Goal: Transaction & Acquisition: Purchase product/service

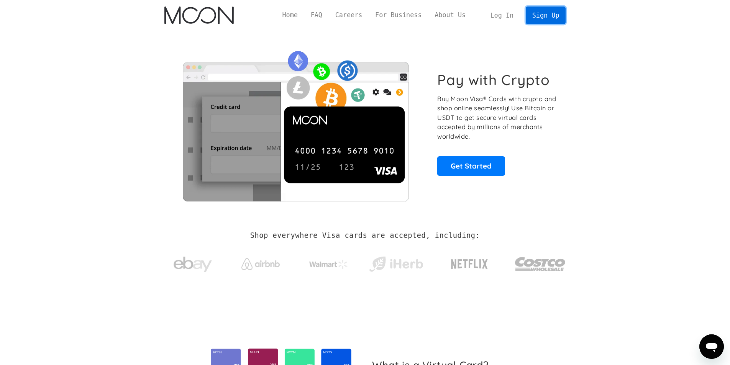
click at [542, 17] on link "Sign Up" at bounding box center [546, 15] width 40 height 17
click at [507, 13] on link "Log In" at bounding box center [502, 15] width 36 height 17
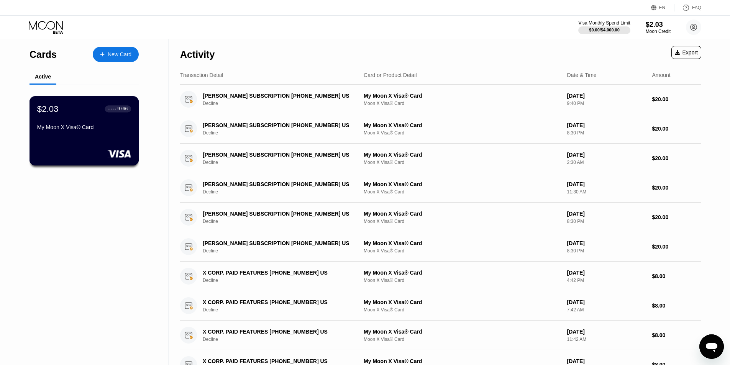
click at [107, 130] on div "My Moon X Visa® Card" at bounding box center [84, 127] width 94 height 6
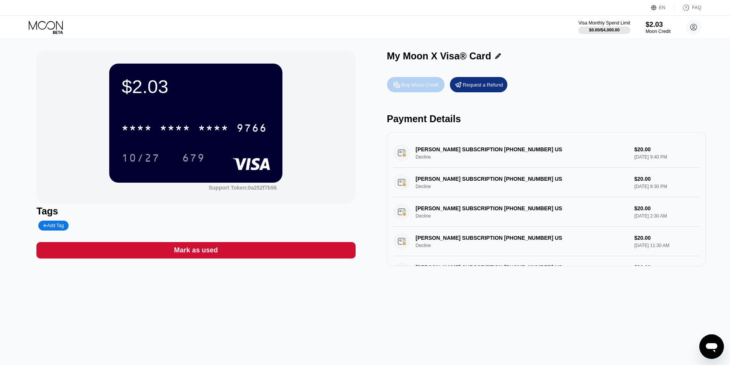
click at [420, 82] on div "Buy Moon Credit" at bounding box center [420, 85] width 37 height 7
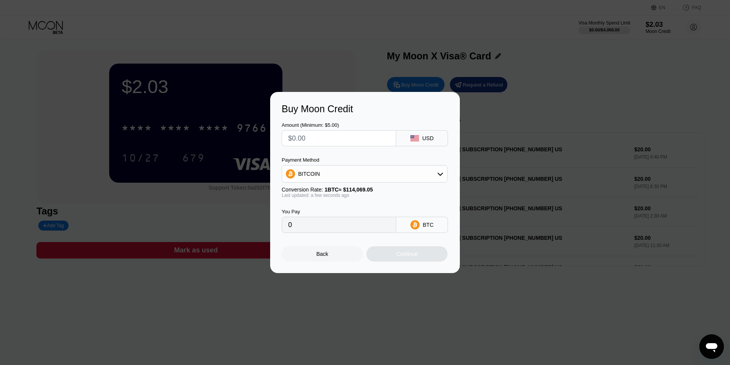
click at [324, 138] on input "text" at bounding box center [339, 138] width 102 height 15
type input "$1"
type input "0.00000877"
type input "$18"
type input "0.00015780"
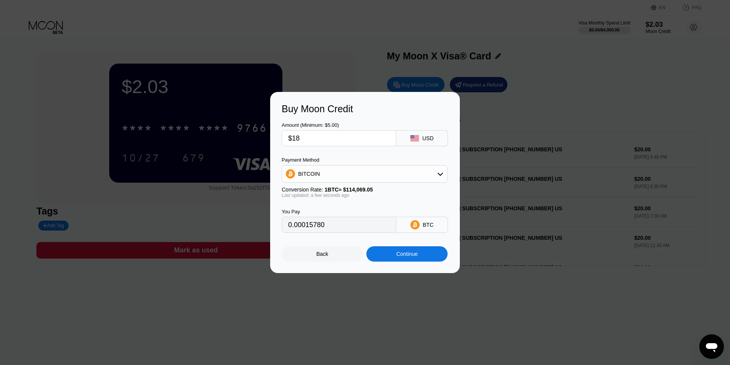
type input "$18"
click at [340, 229] on input "0.00015780" at bounding box center [339, 224] width 102 height 15
click at [316, 228] on input "0.00015780" at bounding box center [339, 224] width 102 height 15
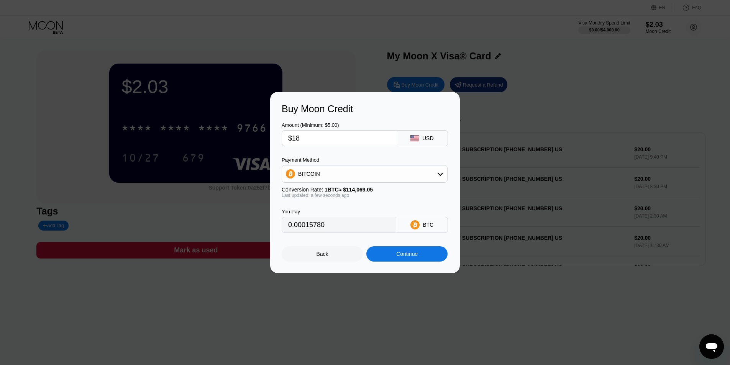
click at [410, 261] on div "Continue" at bounding box center [406, 253] width 81 height 15
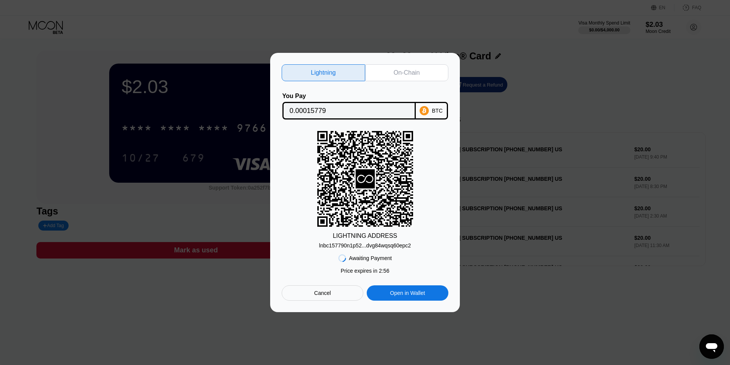
click at [388, 67] on div "On-Chain" at bounding box center [407, 72] width 84 height 17
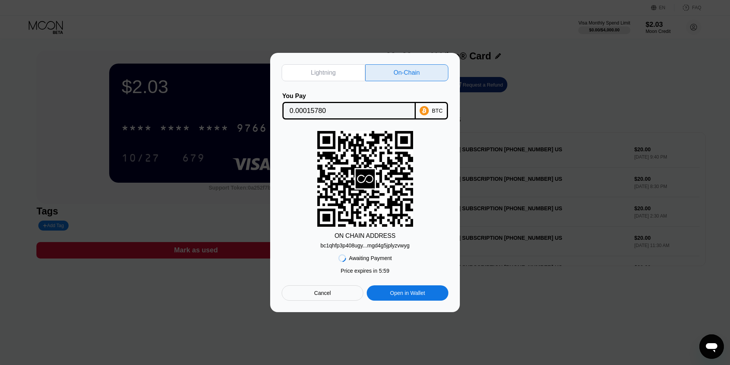
click at [393, 246] on div "bc1qhfp3p408ugy...mgd4g5jplyzvwyg" at bounding box center [364, 246] width 89 height 6
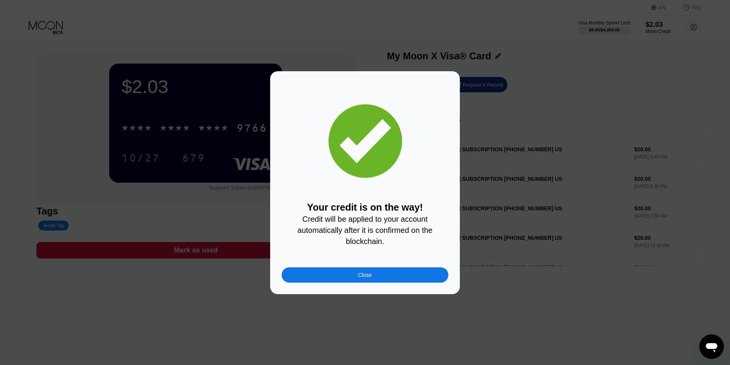
click at [416, 281] on div "Close" at bounding box center [365, 274] width 167 height 15
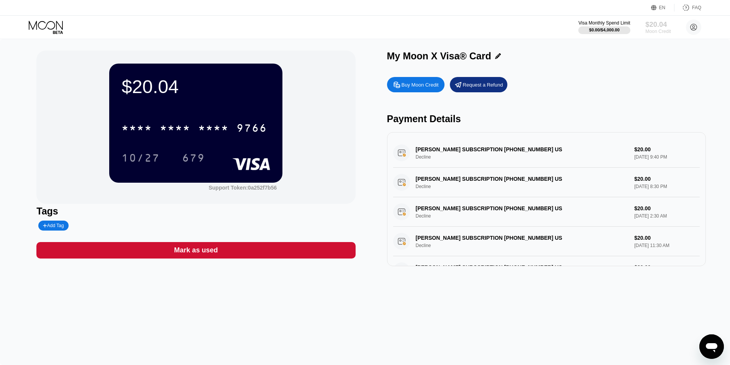
click at [661, 26] on div "$20.04" at bounding box center [658, 24] width 26 height 8
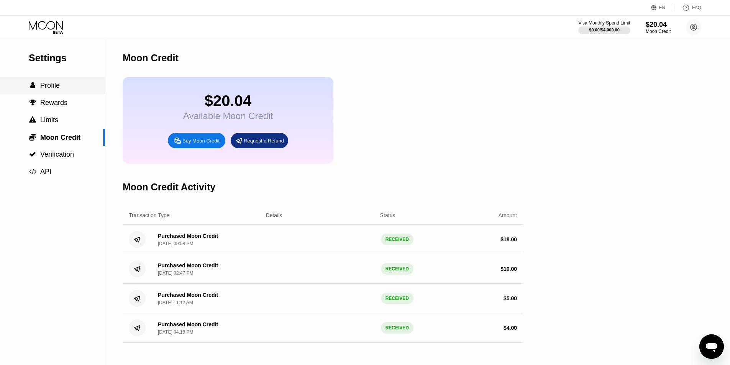
click at [47, 87] on span "Profile" at bounding box center [50, 86] width 20 height 8
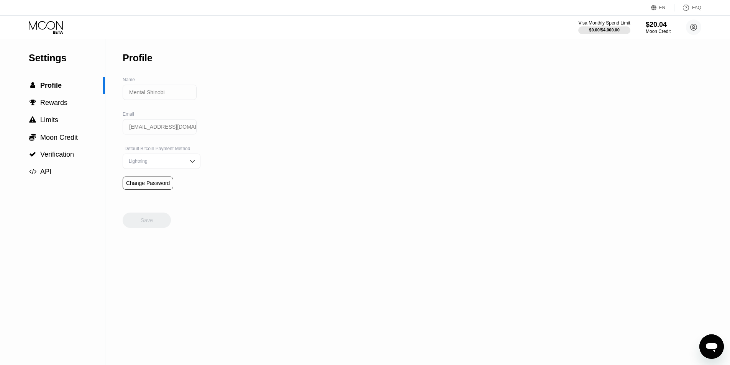
click at [57, 37] on div "Visa Monthly Spend Limit $0.00 / $4,000.00 $20.04 Moon Credit Mental Shinobi me…" at bounding box center [365, 27] width 730 height 23
click at [57, 27] on icon at bounding box center [47, 27] width 36 height 13
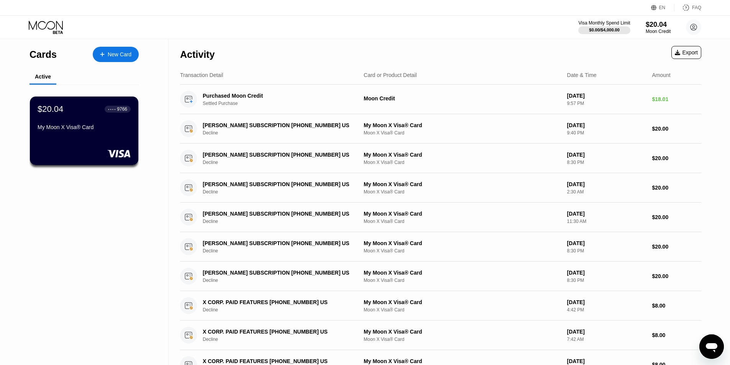
click at [57, 27] on icon at bounding box center [47, 27] width 36 height 13
click at [49, 78] on div "Active" at bounding box center [43, 77] width 16 height 6
click at [101, 55] on icon at bounding box center [102, 54] width 5 height 5
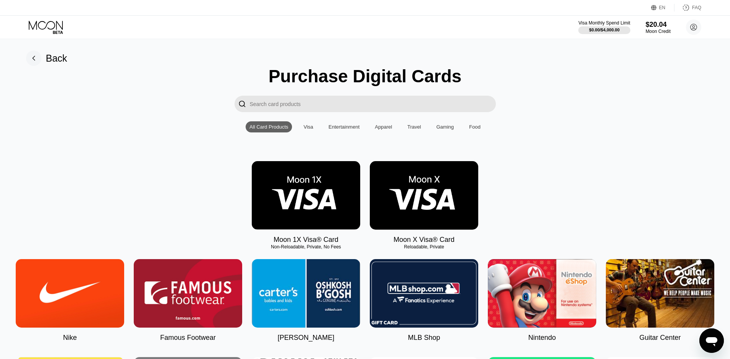
click at [453, 205] on img at bounding box center [424, 195] width 108 height 69
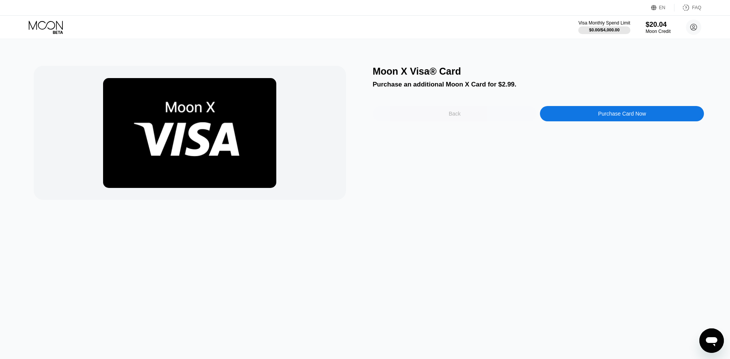
click at [481, 119] on div "Back" at bounding box center [455, 113] width 164 height 15
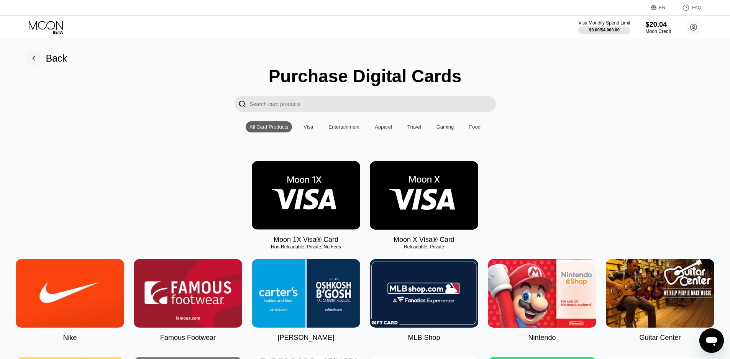
click at [652, 23] on div "$20.04" at bounding box center [658, 24] width 26 height 8
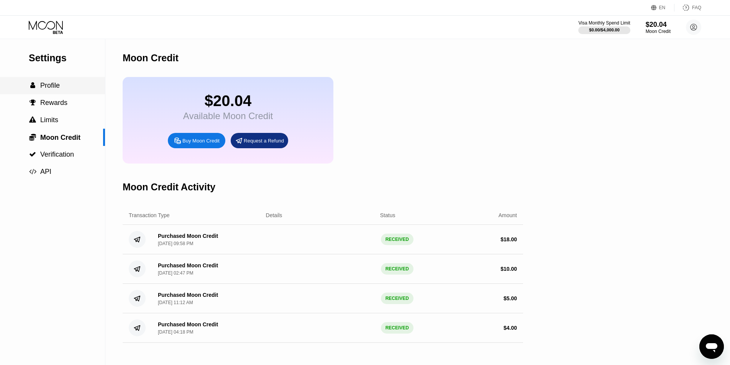
click at [46, 94] on div " Profile" at bounding box center [52, 85] width 105 height 17
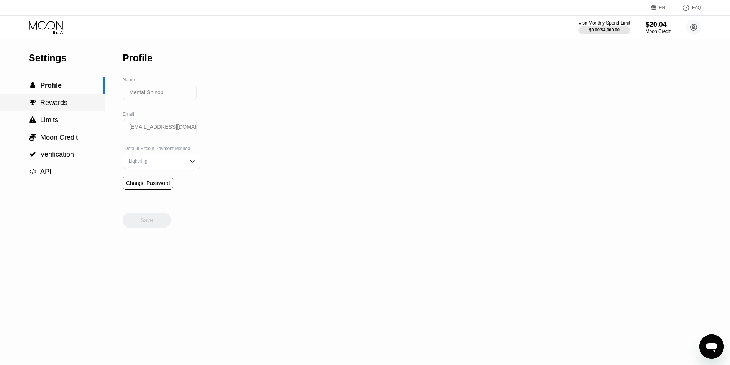
click at [49, 107] on span "Rewards" at bounding box center [53, 103] width 27 height 8
click at [52, 116] on div " Limits" at bounding box center [52, 120] width 105 height 17
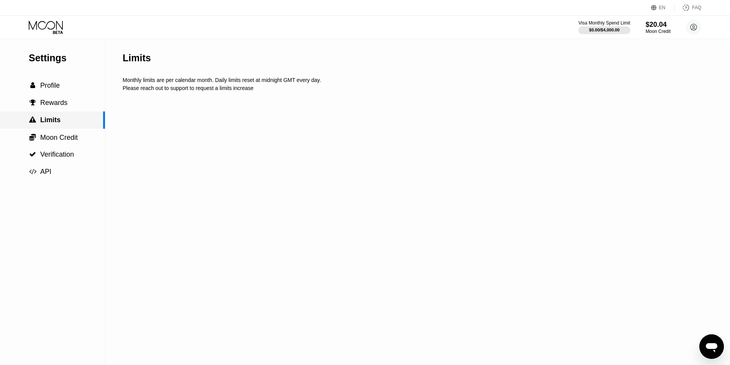
click at [56, 107] on span "Rewards" at bounding box center [53, 103] width 27 height 8
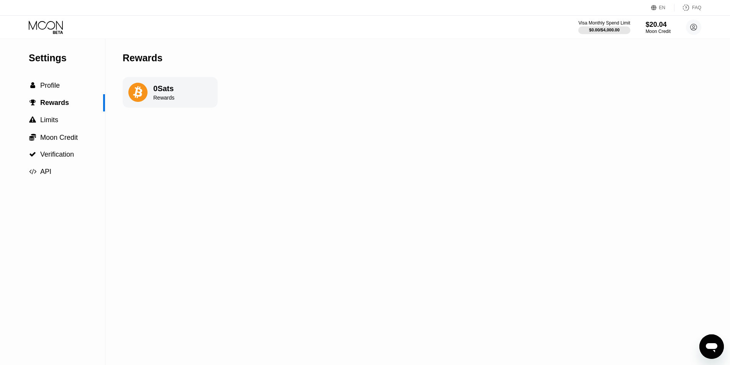
click at [49, 41] on div "Settings  Profile  Rewards  Limits  Moon Credit  Verification  API" at bounding box center [52, 109] width 105 height 141
click at [47, 62] on div "Settings" at bounding box center [67, 58] width 76 height 11
click at [660, 24] on div "$20.04" at bounding box center [658, 24] width 26 height 8
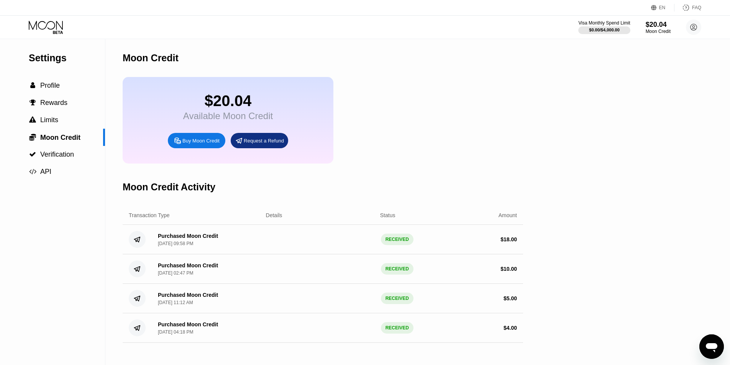
click at [204, 92] on div "$20.04 Available Moon Credit Buy Moon Credit Request a Refund" at bounding box center [228, 120] width 211 height 87
click at [51, 89] on span "Profile" at bounding box center [50, 86] width 20 height 8
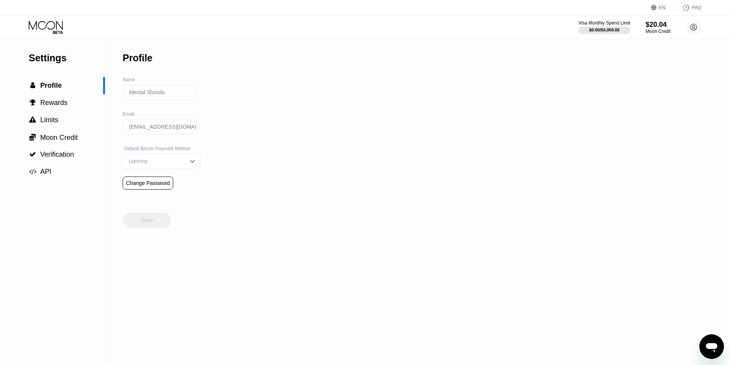
click at [46, 50] on div "Settings  Profile  Rewards  Limits  Moon Credit  Verification  API" at bounding box center [52, 109] width 105 height 141
click at [53, 18] on div "Visa Monthly Spend Limit $0.00 / $4,000.00 $20.04 Moon Credit Mental Shinobi [E…" at bounding box center [365, 27] width 730 height 23
click at [53, 26] on icon at bounding box center [47, 27] width 36 height 13
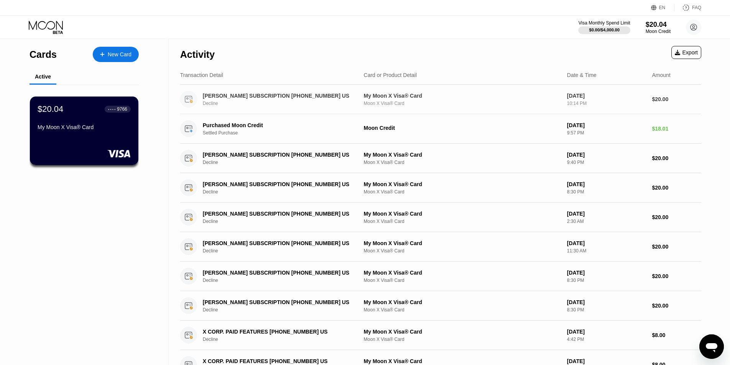
click at [216, 106] on div "Decline" at bounding box center [283, 103] width 160 height 5
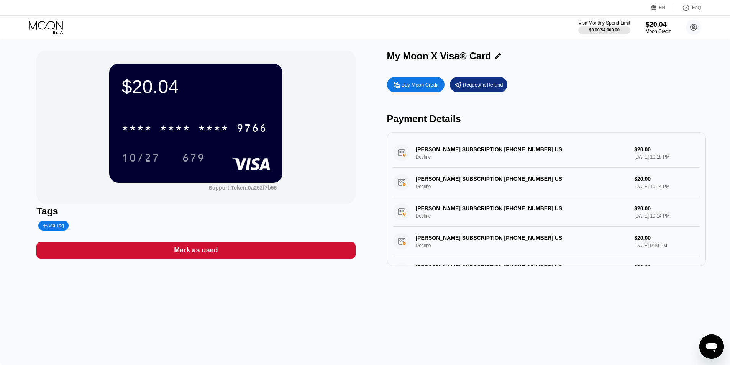
click at [482, 155] on div "CLAUDE.AI SUBSCRIPTION +14152360599 US Decline $20.00 Aug 23, 2025 10:18 PM" at bounding box center [546, 153] width 307 height 30
click at [436, 149] on div "CLAUDE.AI SUBSCRIPTION +14152360599 US Decline $20.00 Aug 23, 2025 10:18 PM" at bounding box center [546, 153] width 307 height 30
click at [409, 163] on div "CLAUDE.AI SUBSCRIPTION +14152360599 US Decline $20.00 Aug 23, 2025 10:18 PM" at bounding box center [546, 153] width 307 height 30
click at [421, 161] on div "CLAUDE.AI SUBSCRIPTION +14152360599 US Decline $20.00 Aug 23, 2025 10:18 PM" at bounding box center [546, 153] width 307 height 30
drag, startPoint x: 422, startPoint y: 161, endPoint x: 429, endPoint y: 162, distance: 7.4
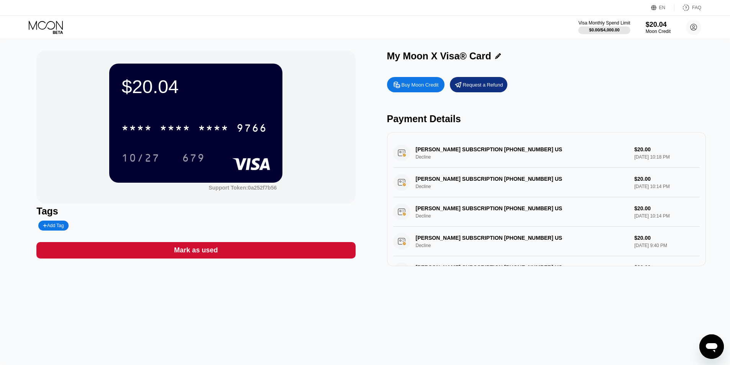
click at [426, 162] on div "CLAUDE.AI SUBSCRIPTION +14152360599 US Decline $20.00 Aug 23, 2025 10:18 PM" at bounding box center [546, 153] width 307 height 30
click at [430, 163] on div "CLAUDE.AI SUBSCRIPTION +14152360599 US Decline $20.00 Aug 23, 2025 10:18 PM" at bounding box center [546, 153] width 307 height 30
drag, startPoint x: 450, startPoint y: 158, endPoint x: 472, endPoint y: 158, distance: 22.2
click at [455, 158] on div "CLAUDE.AI SUBSCRIPTION +14152360599 US Decline $20.00 Aug 23, 2025 10:18 PM" at bounding box center [546, 153] width 307 height 30
click at [472, 158] on div "CLAUDE.AI SUBSCRIPTION +14152360599 US Decline $20.00 Aug 23, 2025 10:18 PM" at bounding box center [546, 153] width 307 height 30
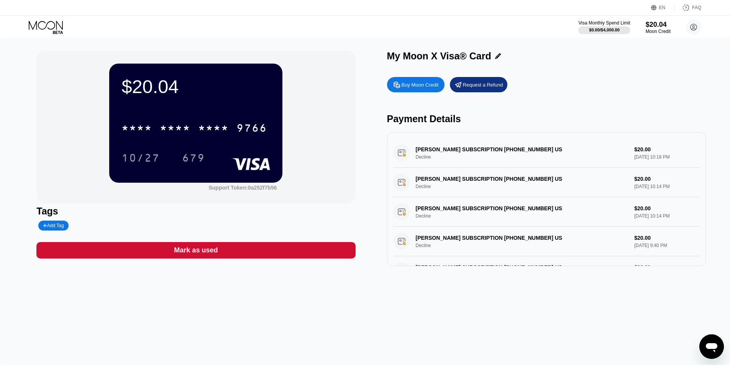
drag, startPoint x: 645, startPoint y: 153, endPoint x: 649, endPoint y: 152, distance: 4.6
click at [645, 153] on div "CLAUDE.AI SUBSCRIPTION +14152360599 US Decline $20.00 Aug 23, 2025 10:18 PM" at bounding box center [546, 153] width 307 height 30
click at [631, 151] on div "CLAUDE.AI SUBSCRIPTION +14152360599 US Decline $20.00 Aug 23, 2025 10:18 PM" at bounding box center [546, 153] width 307 height 30
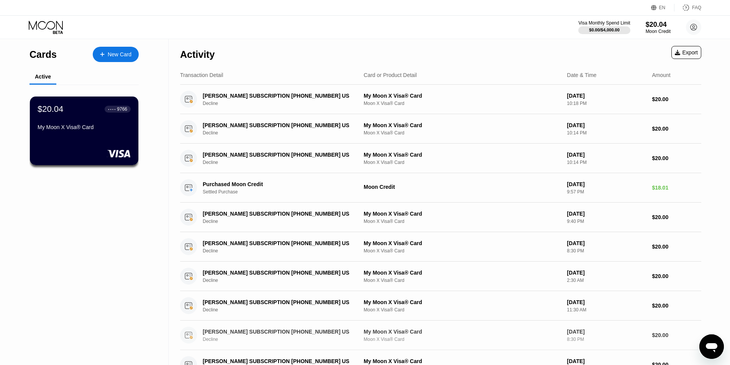
click at [704, 339] on div "Открыть окно обмена сообщениями" at bounding box center [711, 346] width 23 height 23
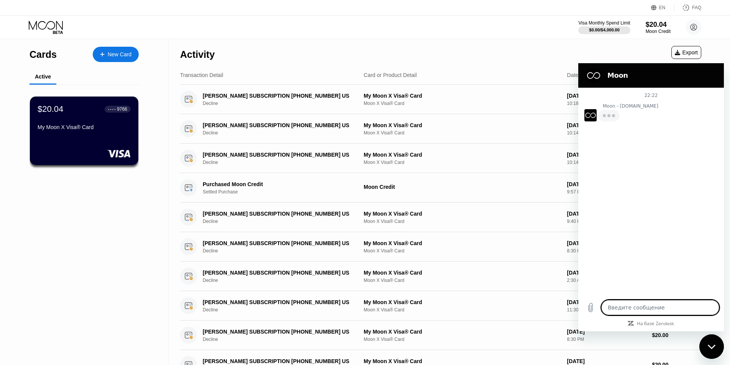
type textarea "x"
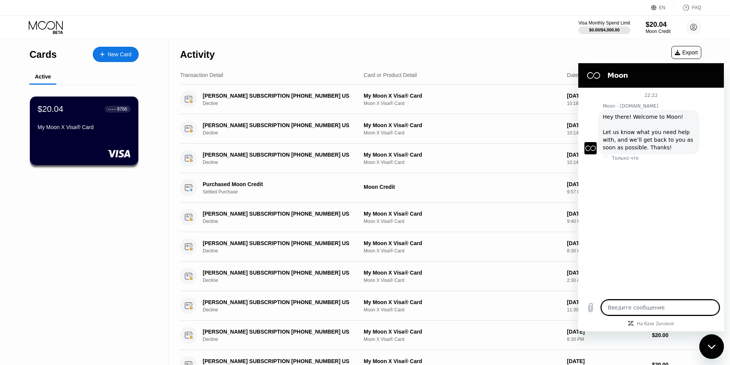
type textarea "р"
type textarea "x"
type textarea "р"
type textarea "x"
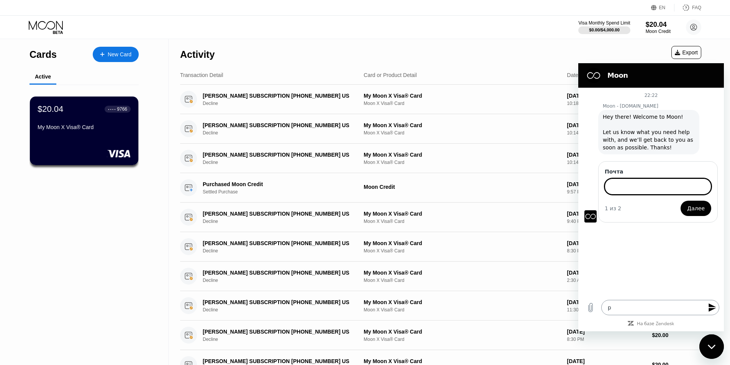
type input "H"
type input "m"
type input ","
type input "[EMAIL_ADDRESS][DOMAIN_NAME]"
click at [681, 200] on button "Далее" at bounding box center [696, 207] width 31 height 15
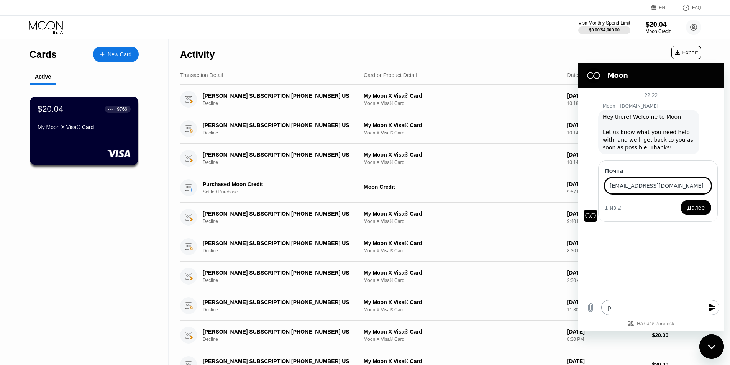
type textarea "x"
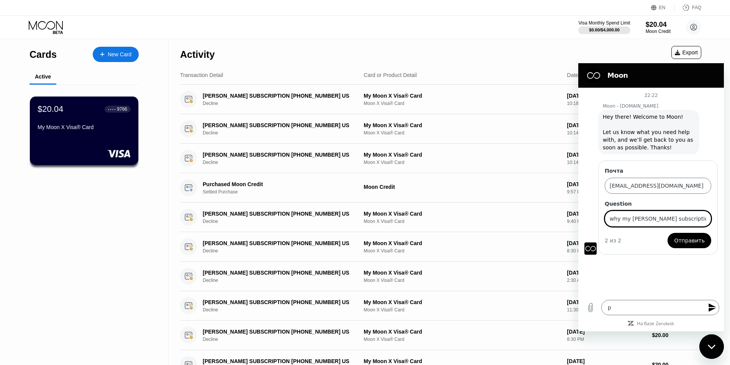
type input "why my claude subscription is declined?"
click at [696, 245] on button "Отправить" at bounding box center [690, 240] width 44 height 15
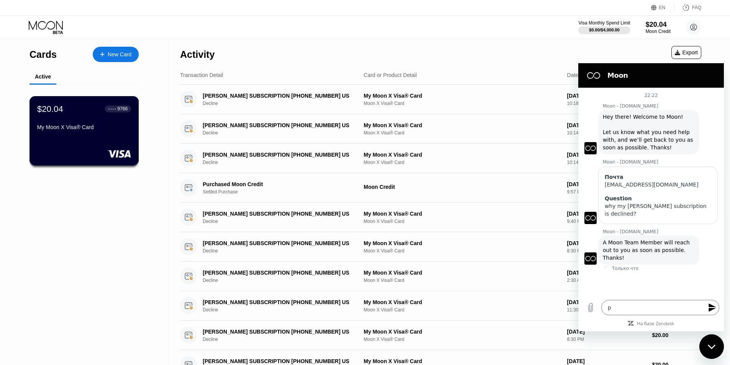
click at [98, 130] on div "My Moon X Visa® Card" at bounding box center [84, 127] width 94 height 6
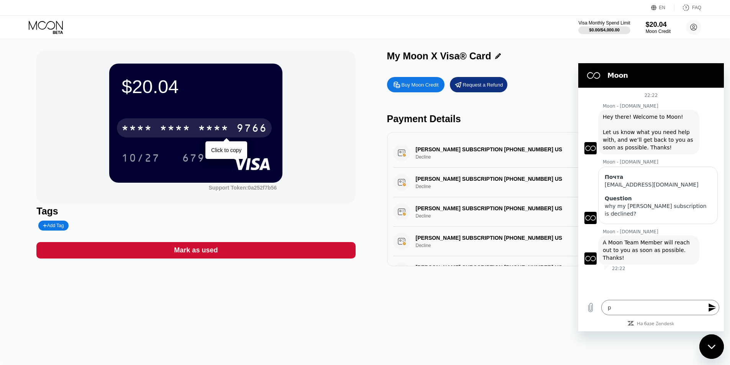
click at [246, 134] on div "9766" at bounding box center [251, 129] width 31 height 12
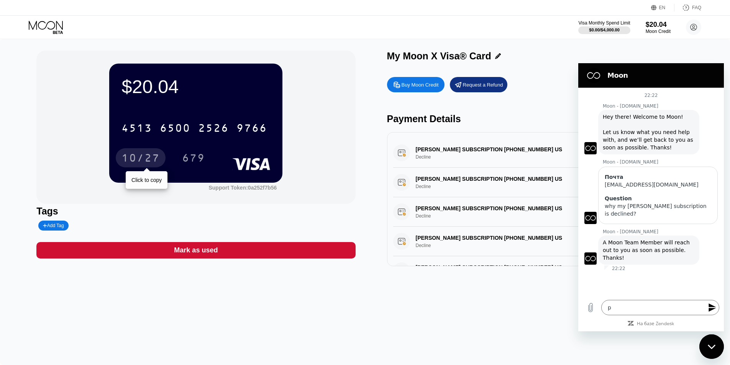
click at [156, 163] on div "10/27" at bounding box center [140, 159] width 38 height 12
click at [194, 155] on div "679" at bounding box center [193, 159] width 23 height 12
type textarea "x"
drag, startPoint x: 640, startPoint y: 77, endPoint x: 514, endPoint y: 75, distance: 125.7
click html "Moon 22:22 Moon - paywithmoon.com Moon - paywithmoon.com говорит: Hey there! We…"
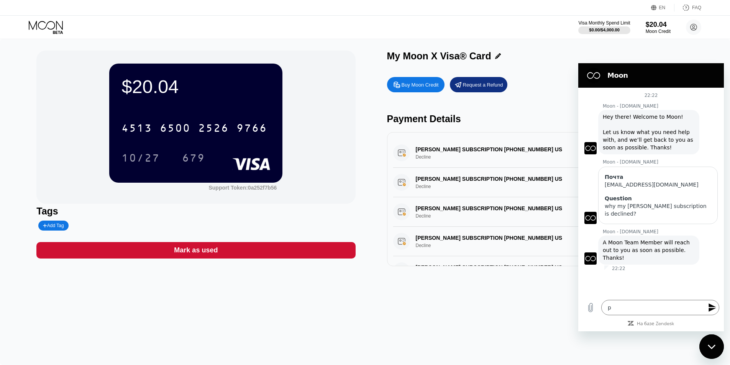
drag, startPoint x: 640, startPoint y: 312, endPoint x: 563, endPoint y: 312, distance: 76.3
click html "Moon 22:22 Moon - paywithmoon.com Moon - paywithmoon.com говорит: Hey there! We…"
type textarea "x"
click at [574, 353] on div "$20.04 4513 6500 2526 9766 10/27 679 Support Token: 0a252f7b56 Tags Add Tag Mar…" at bounding box center [365, 202] width 730 height 326
click at [711, 348] on icon "Закрыть окно обмена сообщениями" at bounding box center [711, 347] width 8 height 4
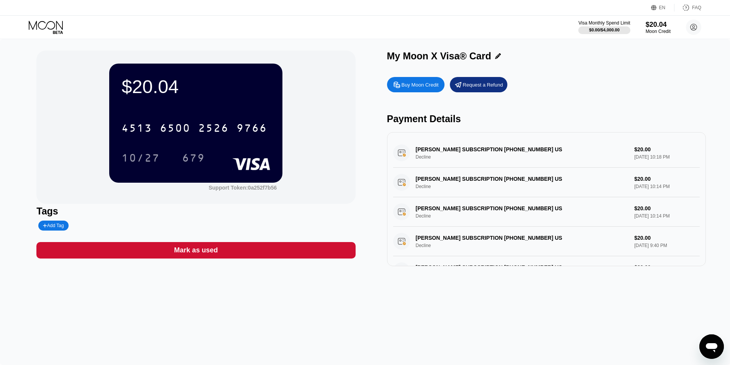
click at [704, 341] on div "Открыть окно обмена сообщениями" at bounding box center [711, 346] width 23 height 23
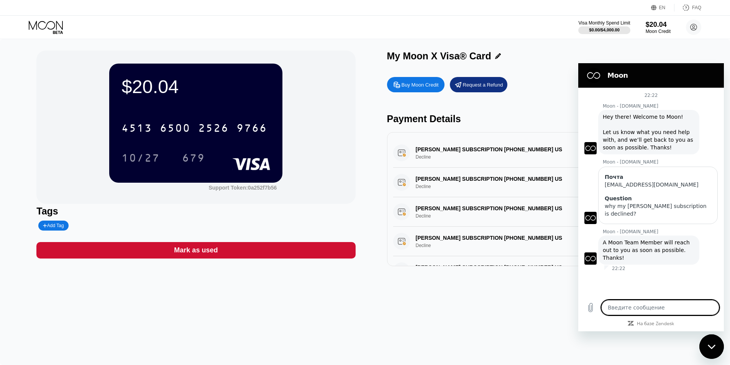
click at [709, 343] on div "Закрыть окно обмена сообщениями" at bounding box center [711, 346] width 23 height 23
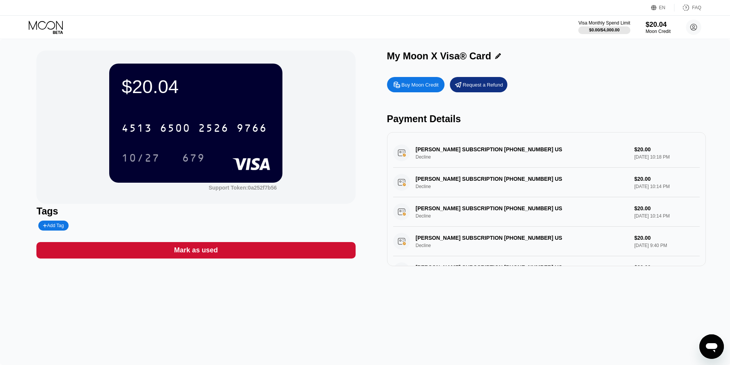
click at [708, 342] on icon "Открыть окно обмена сообщениями" at bounding box center [712, 347] width 14 height 14
type textarea "x"
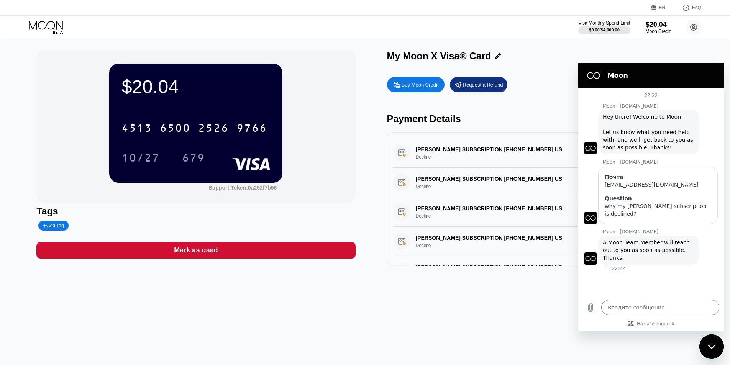
click at [651, 298] on div "Введите сообщение x" at bounding box center [651, 307] width 146 height 25
click at [642, 304] on textarea at bounding box center [660, 307] width 118 height 15
type textarea "p"
type textarea "x"
type textarea "pl"
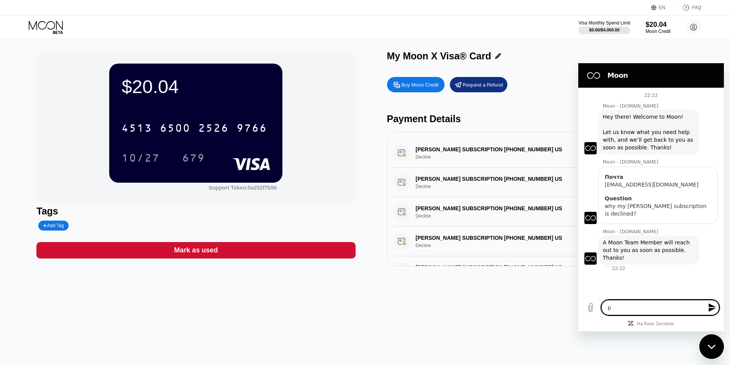
type textarea "x"
type textarea "pls"
type textarea "x"
click at [526, 104] on div "Buy Moon Credit Request a Refund Payment Details CLAUDE.AI SUBSCRIPTION +141523…" at bounding box center [546, 169] width 319 height 193
click at [511, 113] on div "Buy Moon Credit Request a Refund Payment Details CLAUDE.AI SUBSCRIPTION +141523…" at bounding box center [546, 169] width 319 height 193
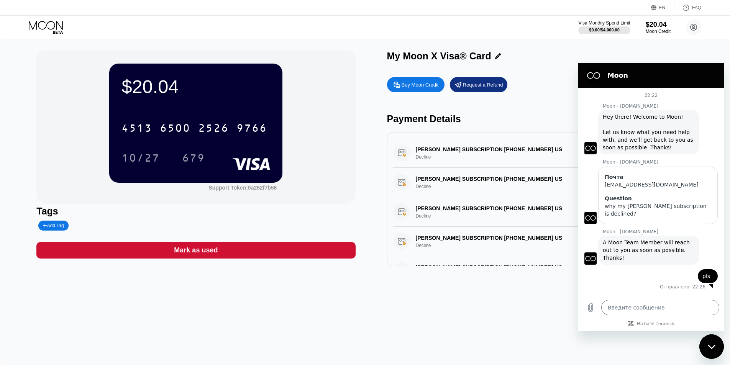
drag, startPoint x: 577, startPoint y: 56, endPoint x: 577, endPoint y: 77, distance: 21.1
click at [577, 57] on div "My Moon X Visa® Card" at bounding box center [546, 56] width 319 height 11
click at [709, 345] on icon "Закрыть окно обмена сообщениями" at bounding box center [711, 347] width 8 height 4
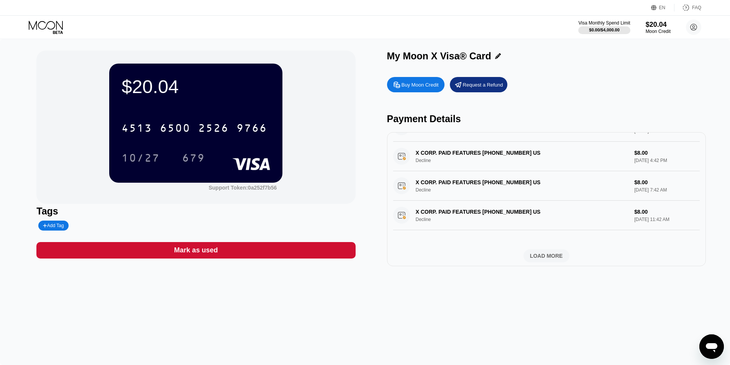
scroll to position [280, 0]
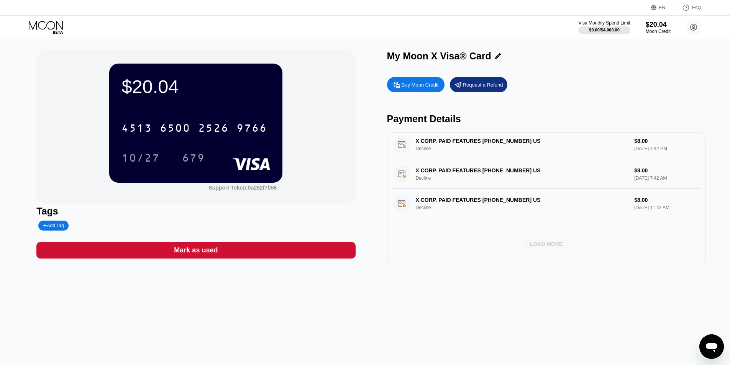
click at [556, 241] on div "LOAD MORE" at bounding box center [546, 244] width 33 height 7
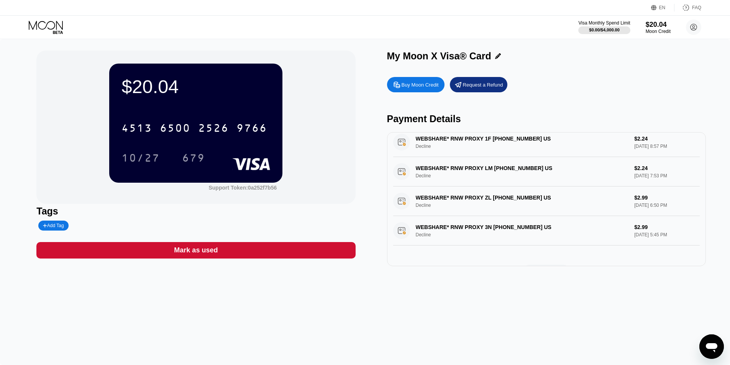
scroll to position [634, 0]
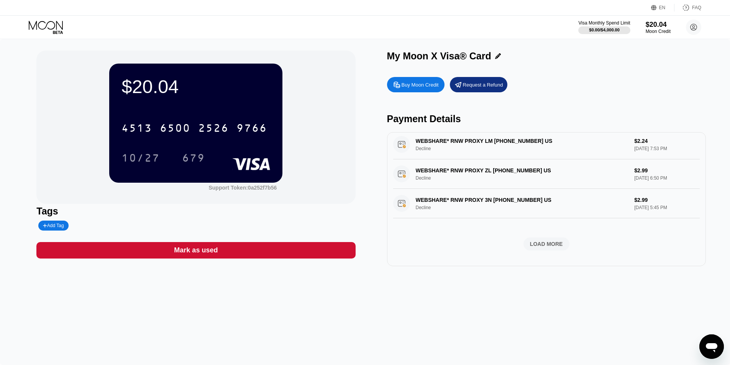
click at [537, 241] on div "LOAD MORE" at bounding box center [546, 244] width 33 height 7
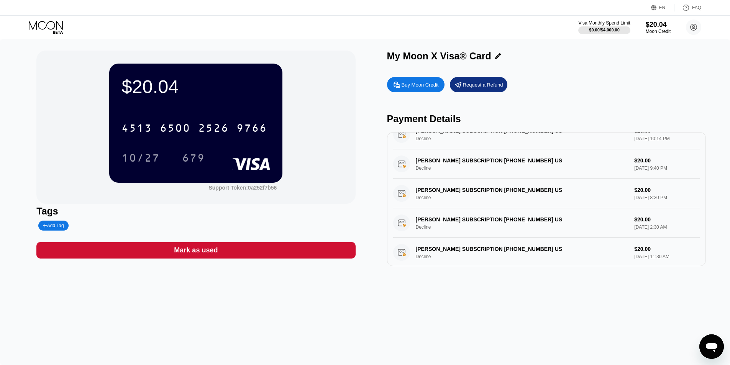
scroll to position [0, 0]
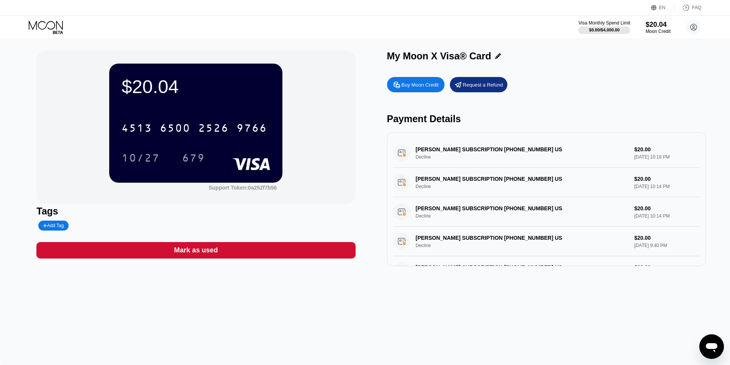
click at [421, 157] on div "CLAUDE.AI SUBSCRIPTION +14152360599 US Decline $20.00 Aug 23, 2025 10:18 PM" at bounding box center [546, 153] width 307 height 30
click at [407, 159] on div "CLAUDE.AI SUBSCRIPTION +14152360599 US Decline $20.00 Aug 23, 2025 10:18 PM" at bounding box center [546, 153] width 307 height 30
click at [403, 157] on div "CLAUDE.AI SUBSCRIPTION +14152360599 US Decline $20.00 Aug 23, 2025 10:18 PM" at bounding box center [546, 153] width 307 height 30
drag, startPoint x: 414, startPoint y: 162, endPoint x: 523, endPoint y: 210, distance: 119.1
click at [417, 162] on div "CLAUDE.AI SUBSCRIPTION +14152360599 US Decline $20.00 Aug 23, 2025 10:18 PM" at bounding box center [546, 153] width 307 height 30
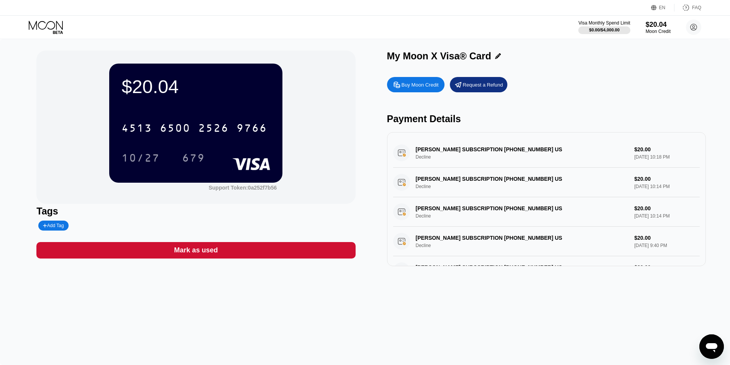
click at [707, 337] on div "Открыть окно обмена сообщениями" at bounding box center [711, 346] width 23 height 23
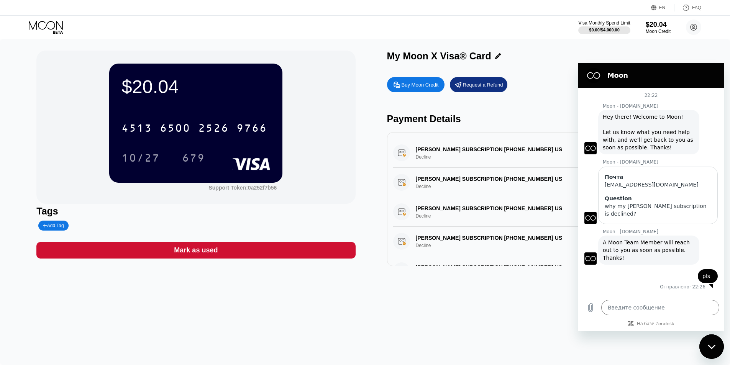
drag, startPoint x: 711, startPoint y: 341, endPoint x: 1299, endPoint y: 602, distance: 643.0
click at [711, 341] on div "Закрыть окно обмена сообщениями" at bounding box center [711, 346] width 23 height 23
type textarea "x"
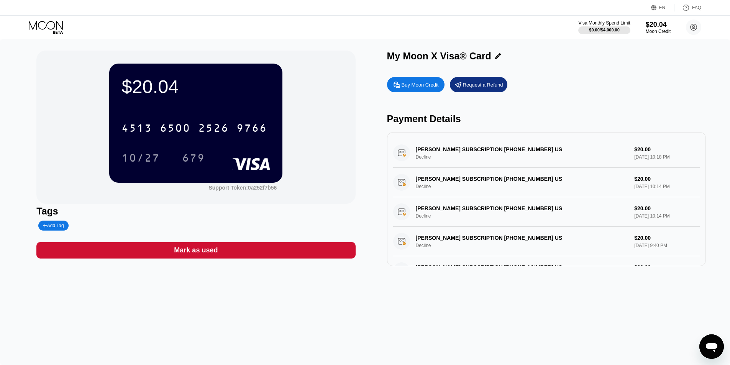
click at [435, 157] on div "CLAUDE.AI SUBSCRIPTION +14152360599 US Decline $20.00 Aug 23, 2025 10:18 PM" at bounding box center [546, 153] width 307 height 30
click at [432, 159] on div "CLAUDE.AI SUBSCRIPTION +14152360599 US Decline $20.00 Aug 23, 2025 10:18 PM" at bounding box center [546, 153] width 307 height 30
click at [650, 27] on div "$20.04" at bounding box center [658, 24] width 26 height 8
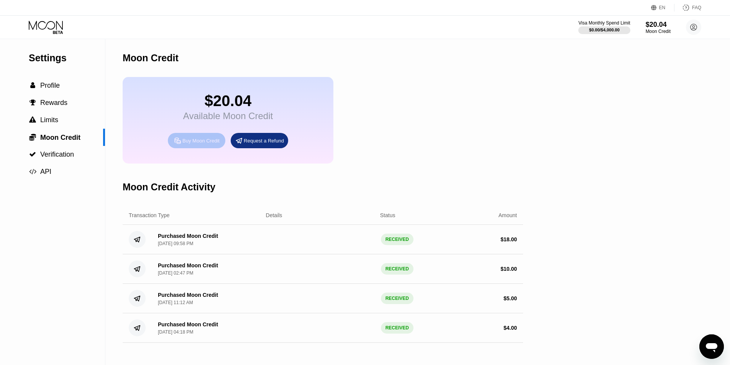
click at [193, 144] on div "Buy Moon Credit" at bounding box center [200, 141] width 37 height 7
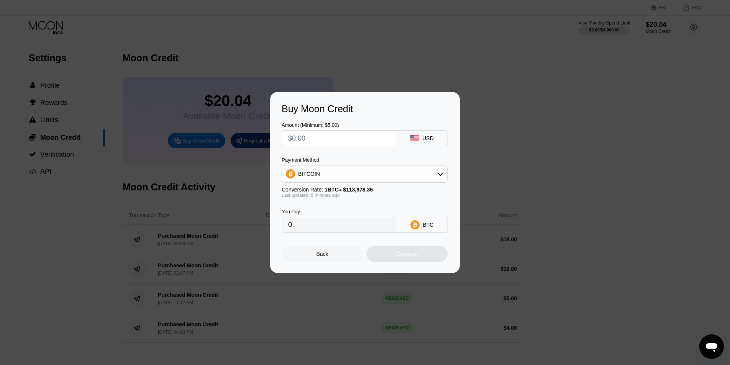
click at [346, 134] on input "text" at bounding box center [339, 138] width 102 height 15
type input "$2"
type input "0.00001755"
type input "$2"
click at [331, 169] on div "BITCOIN" at bounding box center [364, 173] width 165 height 15
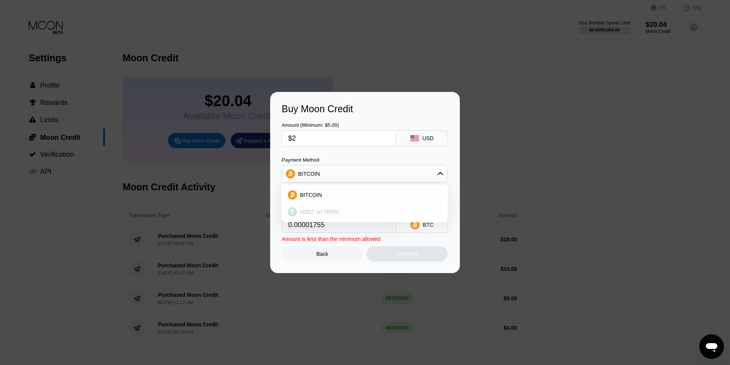
click at [317, 209] on span "USDT on TRON" at bounding box center [319, 212] width 39 height 6
type input "2.02"
drag, startPoint x: 315, startPoint y: 141, endPoint x: 229, endPoint y: 137, distance: 86.3
click at [255, 139] on div "Buy Moon Credit Amount (Minimum: $5.00) $2 USD Payment Method USDT on TRON Conv…" at bounding box center [365, 182] width 730 height 181
type input "$5"
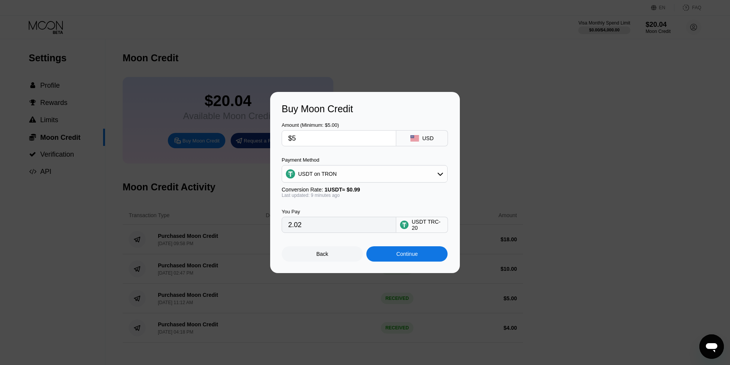
type input "5.05"
type input "$5"
click at [334, 256] on div "Back" at bounding box center [322, 253] width 81 height 15
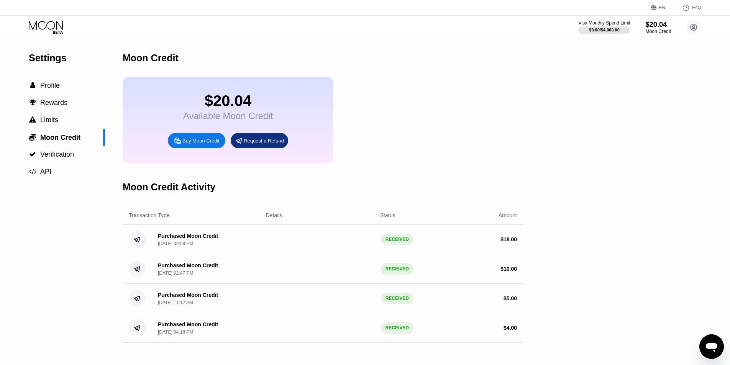
click at [652, 23] on div "$20.04" at bounding box center [658, 24] width 26 height 8
click at [690, 26] on circle at bounding box center [693, 27] width 15 height 15
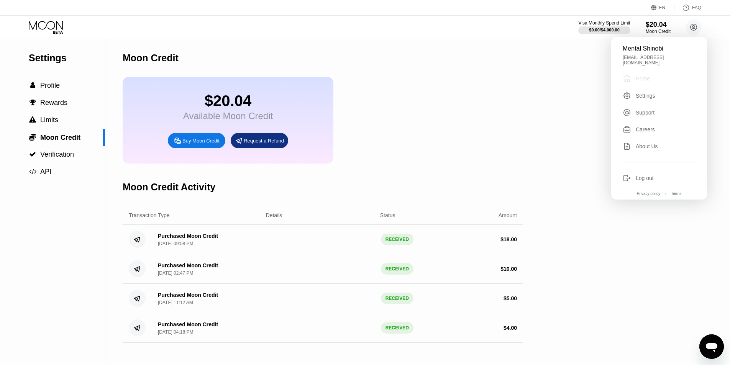
click at [648, 75] on div "Home" at bounding box center [643, 78] width 14 height 6
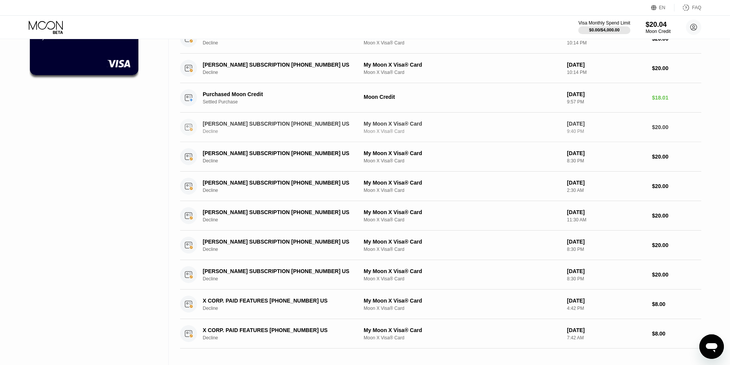
scroll to position [115, 0]
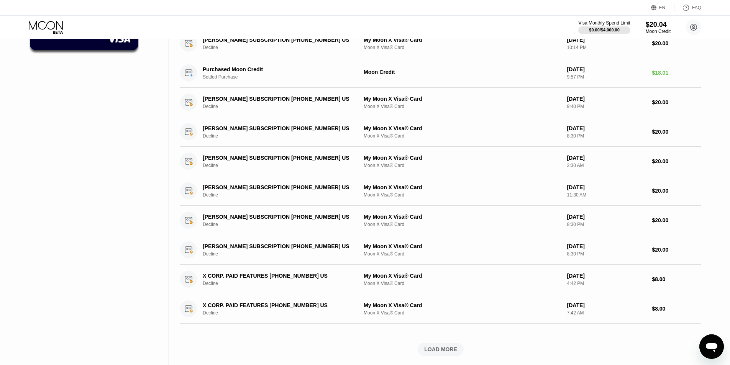
click at [466, 353] on div "LOAD MORE" at bounding box center [440, 349] width 521 height 13
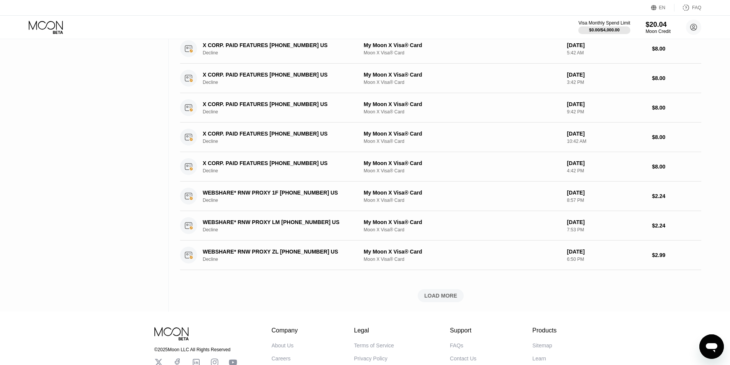
scroll to position [537, 0]
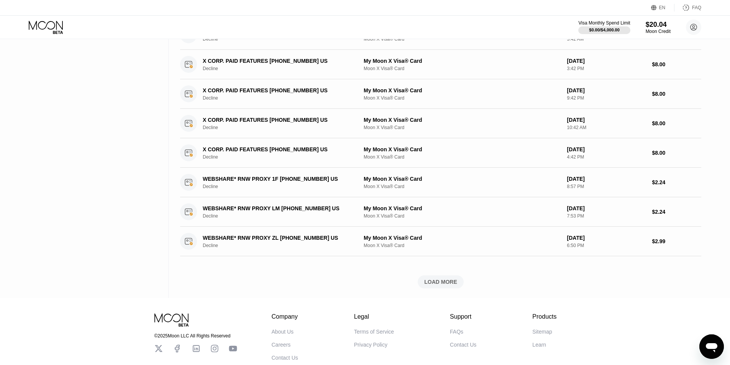
click at [435, 280] on div "LOAD MORE" at bounding box center [440, 282] width 33 height 7
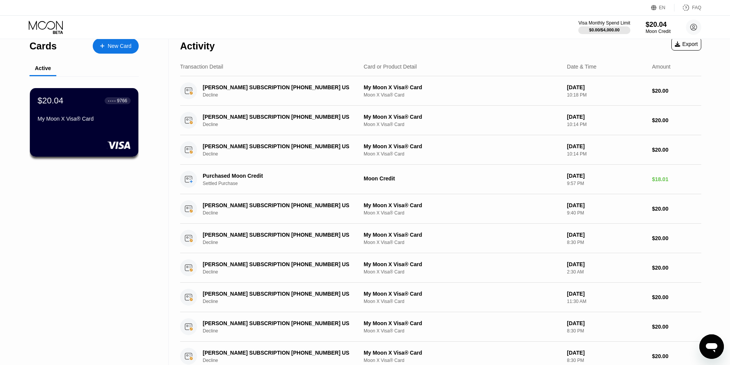
scroll to position [0, 0]
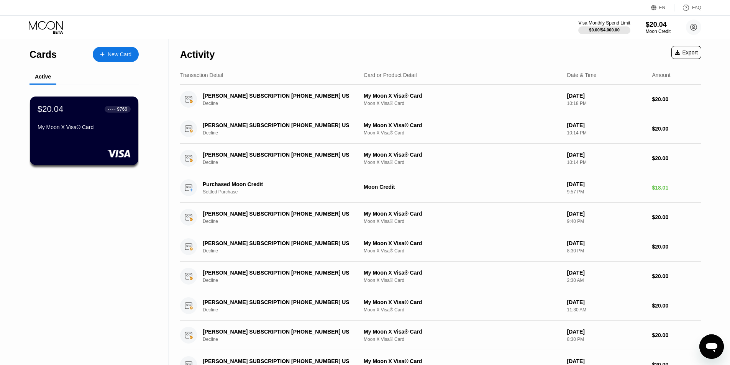
click at [713, 354] on div "Открыть окно обмена сообщениями" at bounding box center [711, 346] width 23 height 23
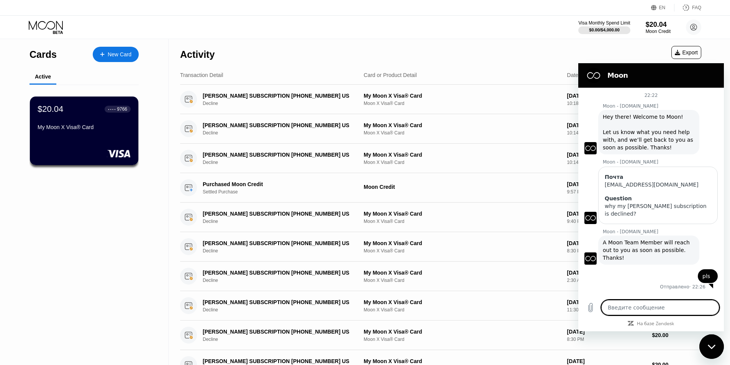
click at [713, 354] on div "Закрыть окно обмена сообщениями" at bounding box center [711, 346] width 23 height 23
type textarea "x"
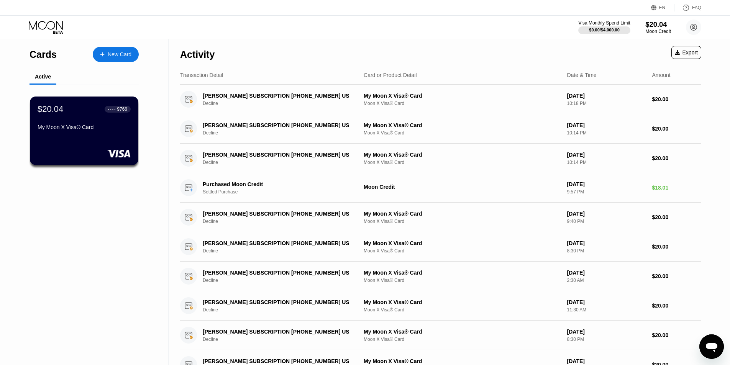
click at [662, 34] on div "Moon Credit" at bounding box center [658, 31] width 26 height 5
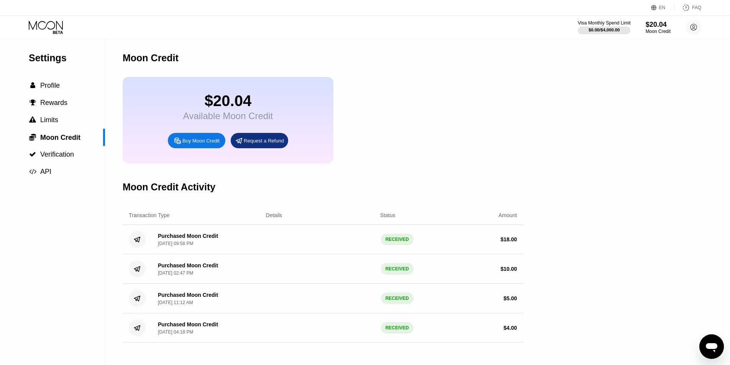
click at [601, 26] on div "$0.00 / $4,000.00" at bounding box center [604, 30] width 53 height 8
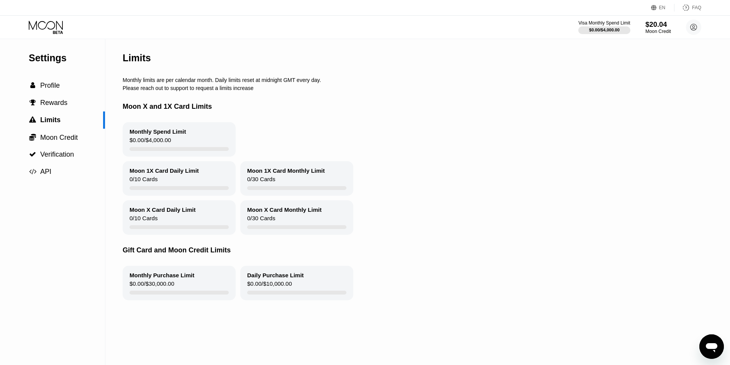
click at [653, 25] on div "$20.04" at bounding box center [658, 24] width 26 height 8
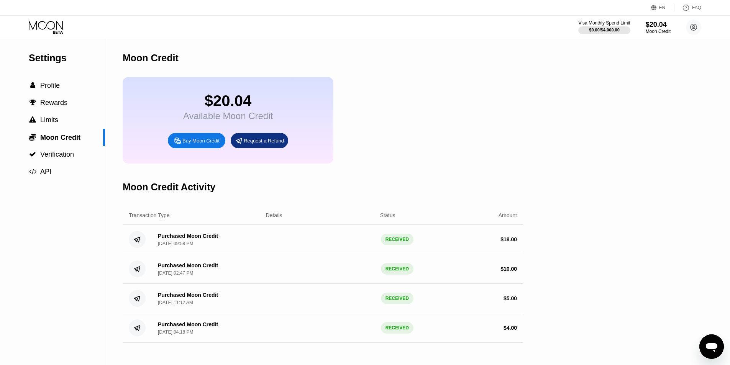
click at [210, 142] on div "Buy Moon Credit" at bounding box center [196, 140] width 57 height 15
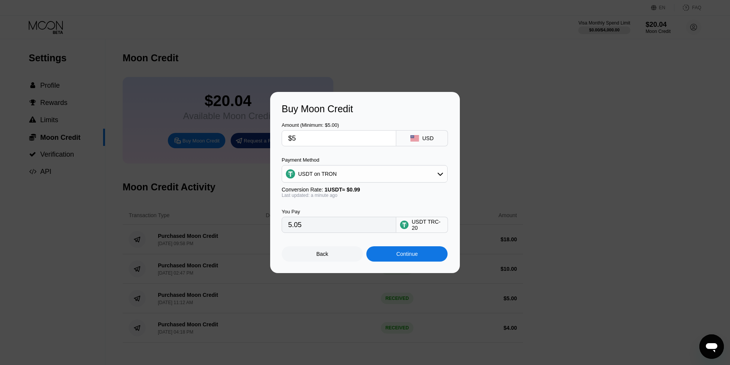
click at [366, 176] on div "USDT on TRON" at bounding box center [364, 173] width 165 height 15
click at [338, 198] on div "BITCOIN" at bounding box center [369, 195] width 144 height 6
type input "0.00004386"
click at [386, 256] on div "Continue" at bounding box center [406, 253] width 81 height 15
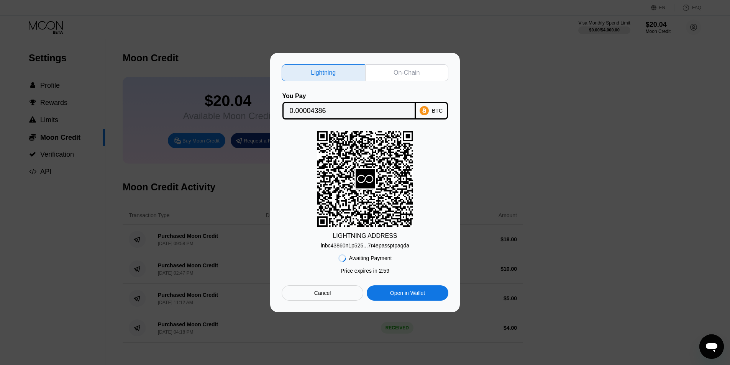
click at [406, 66] on div "On-Chain" at bounding box center [407, 72] width 84 height 17
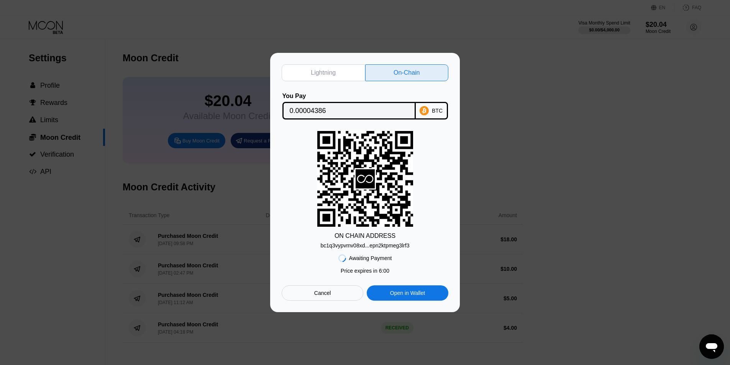
click at [391, 247] on div "bc1q3vypvmv08xd...epn2ktpmeg3lrf3" at bounding box center [365, 246] width 89 height 6
drag, startPoint x: 321, startPoint y: 112, endPoint x: 384, endPoint y: 129, distance: 65.5
click at [321, 112] on input "0.00004386" at bounding box center [349, 110] width 119 height 15
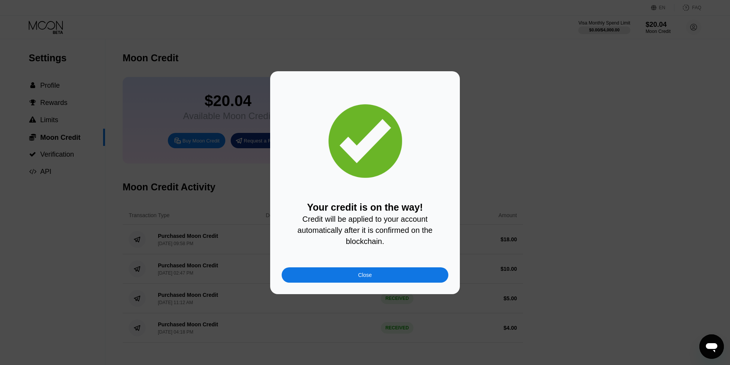
click at [389, 264] on div "Your credit is on the way! Credit will be applied to your account automatically…" at bounding box center [365, 183] width 167 height 200
click at [384, 274] on div "Close" at bounding box center [365, 274] width 167 height 15
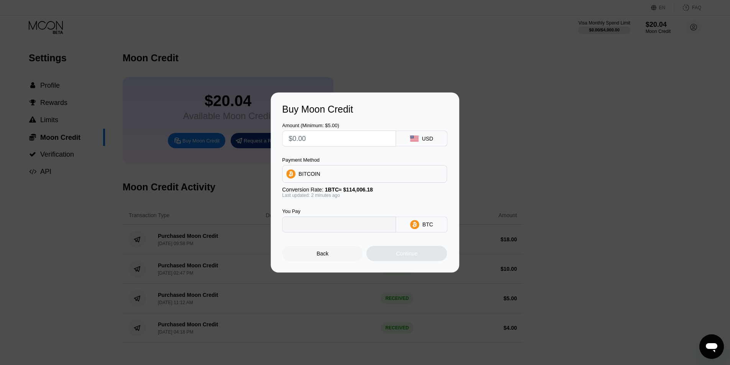
type input "0"
